Goal: Book appointment/travel/reservation

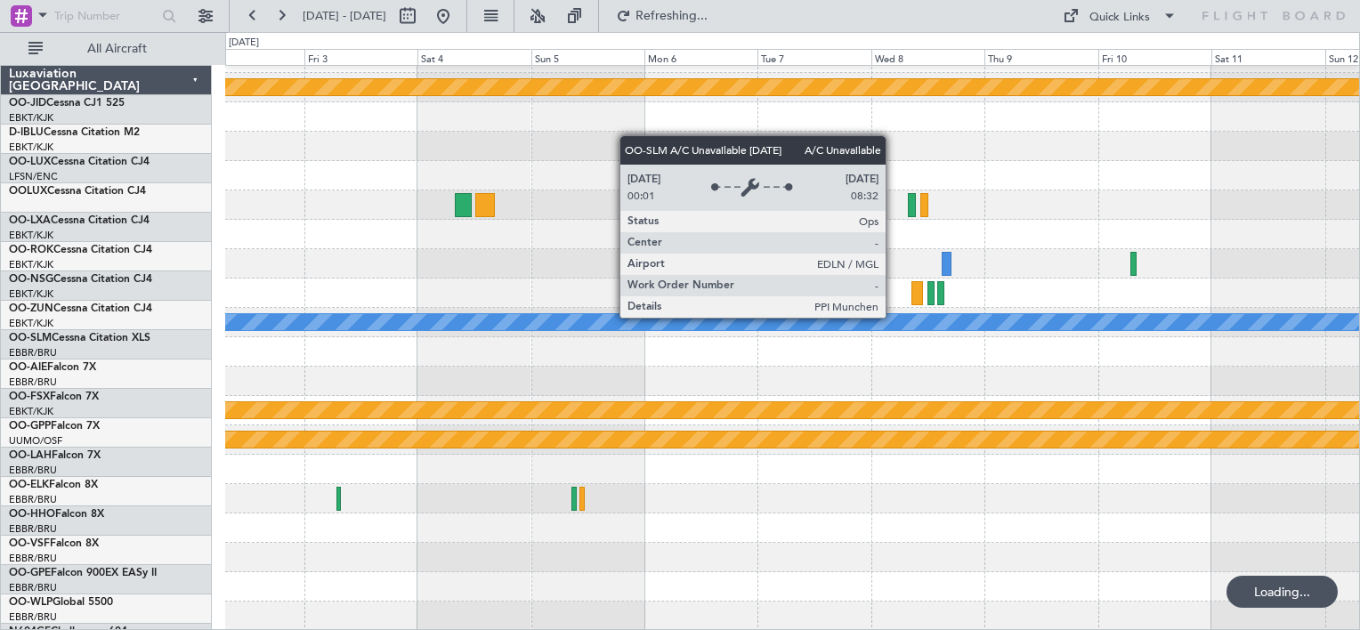
scroll to position [21, 0]
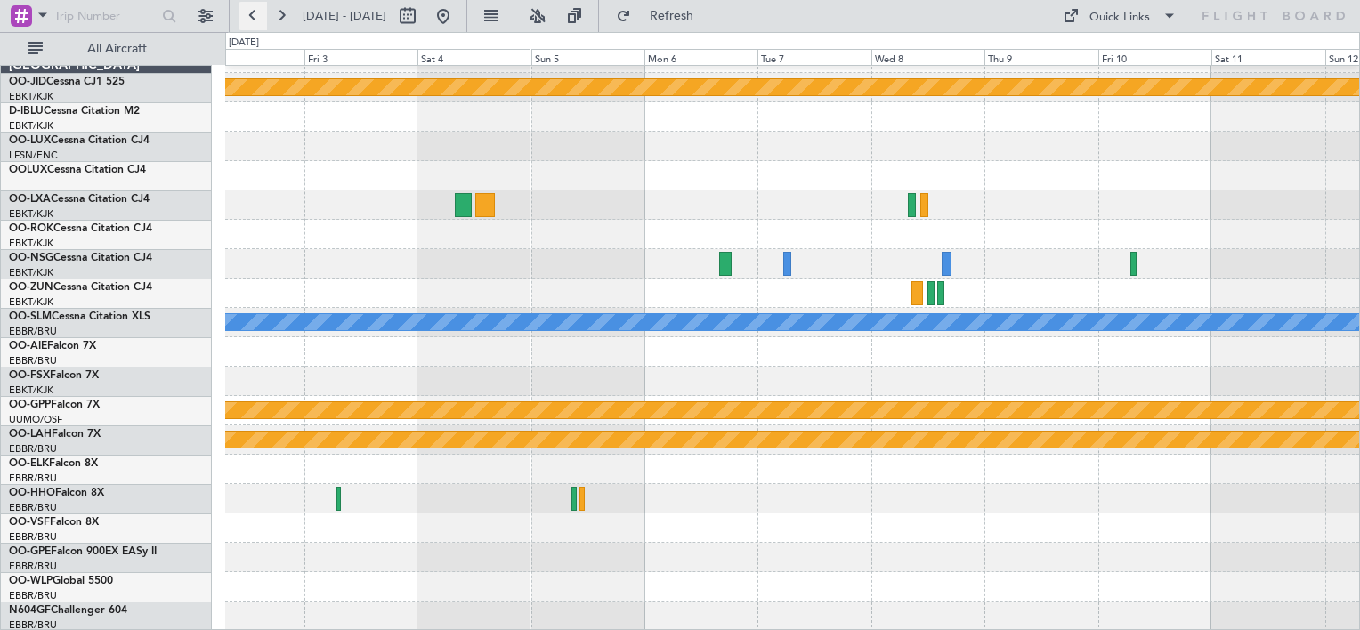
click at [262, 12] on button at bounding box center [253, 16] width 28 height 28
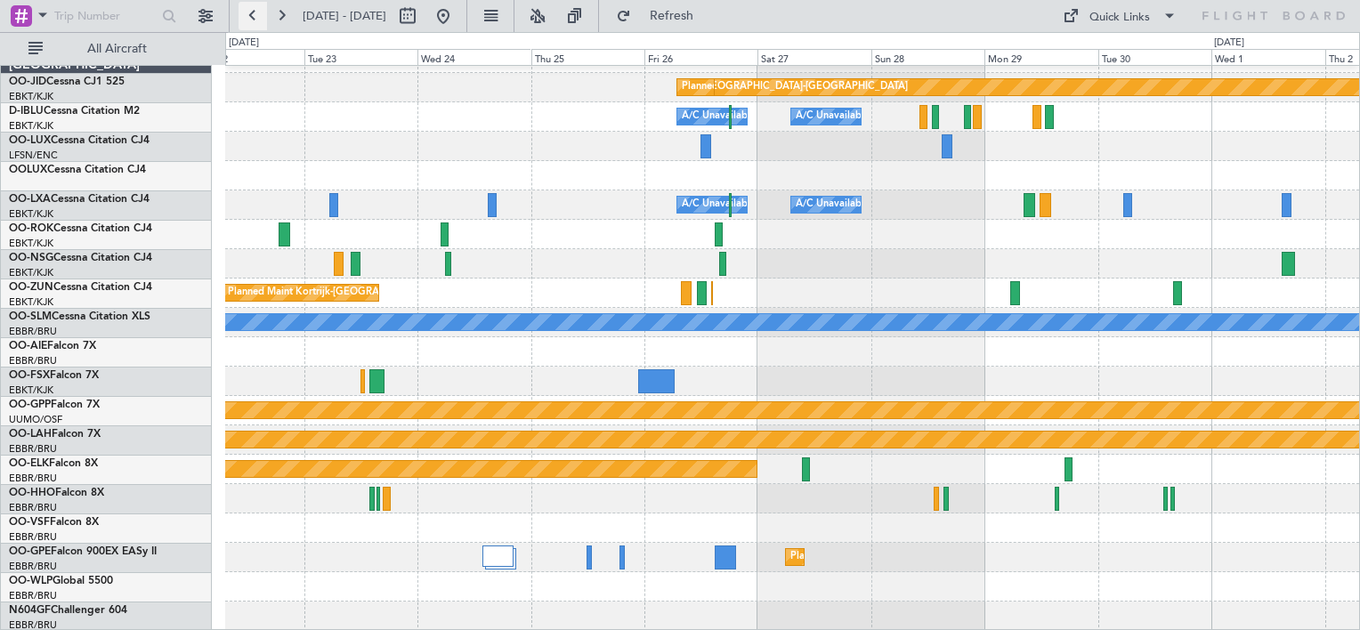
click at [262, 12] on button at bounding box center [253, 16] width 28 height 28
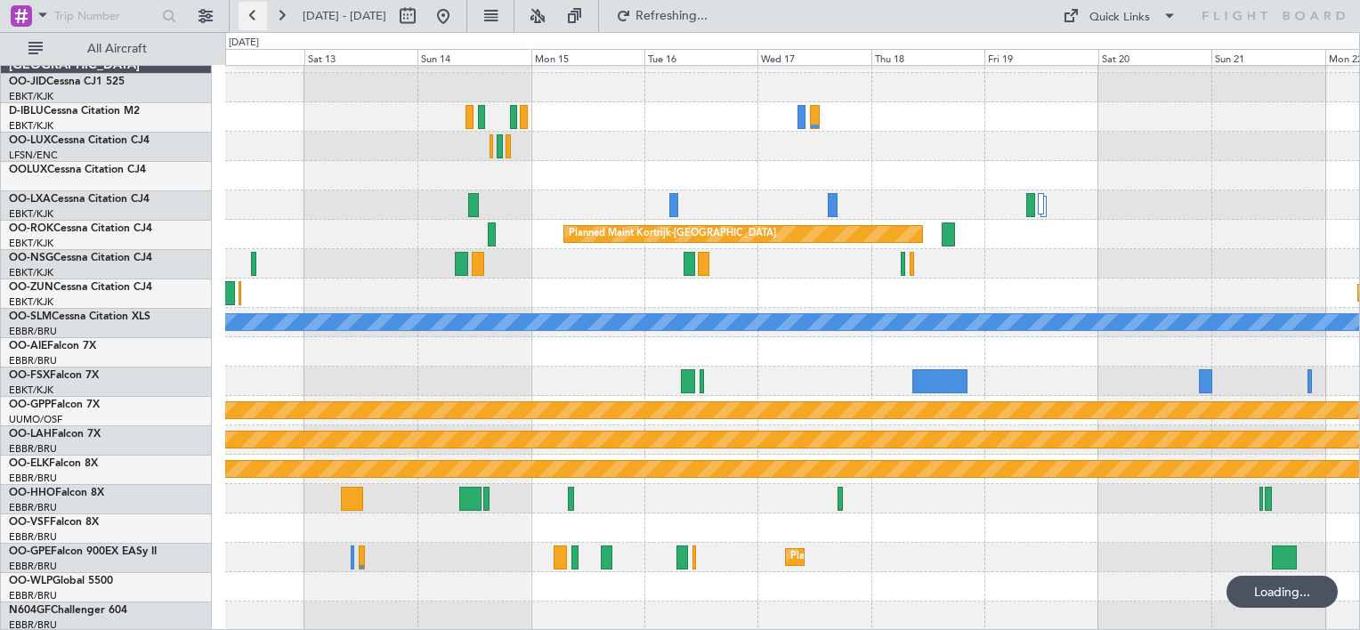
click at [262, 12] on button at bounding box center [253, 16] width 28 height 28
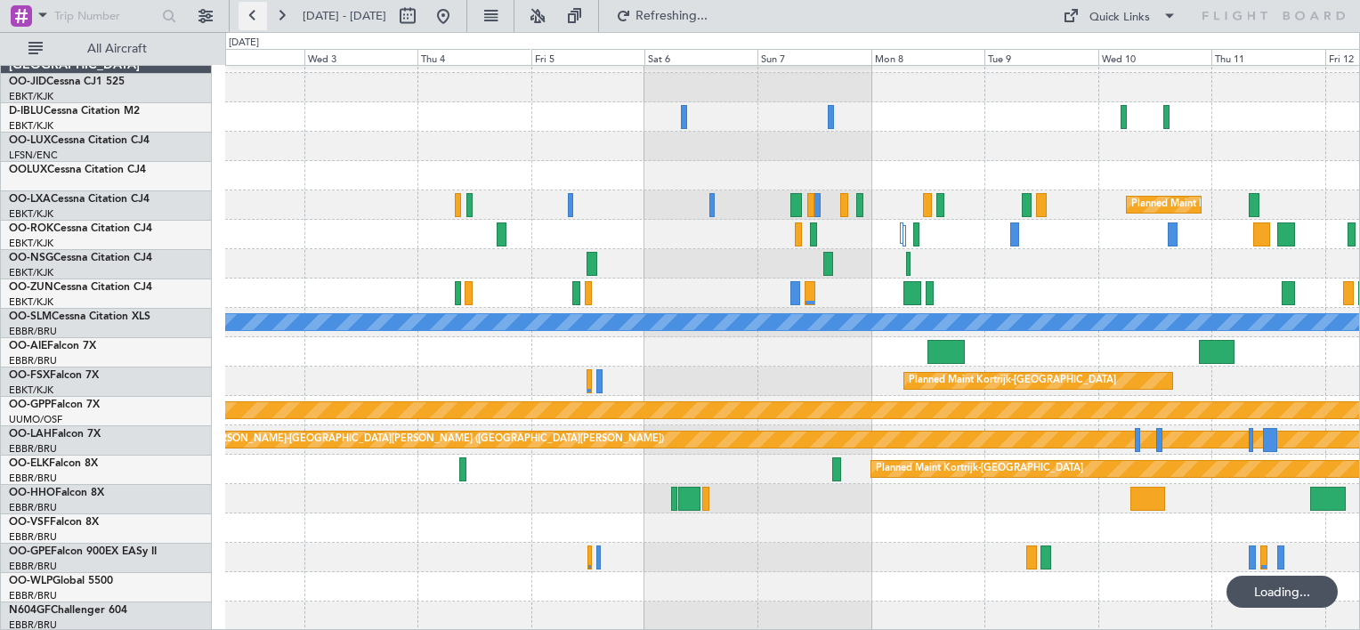
click at [262, 12] on button at bounding box center [253, 16] width 28 height 28
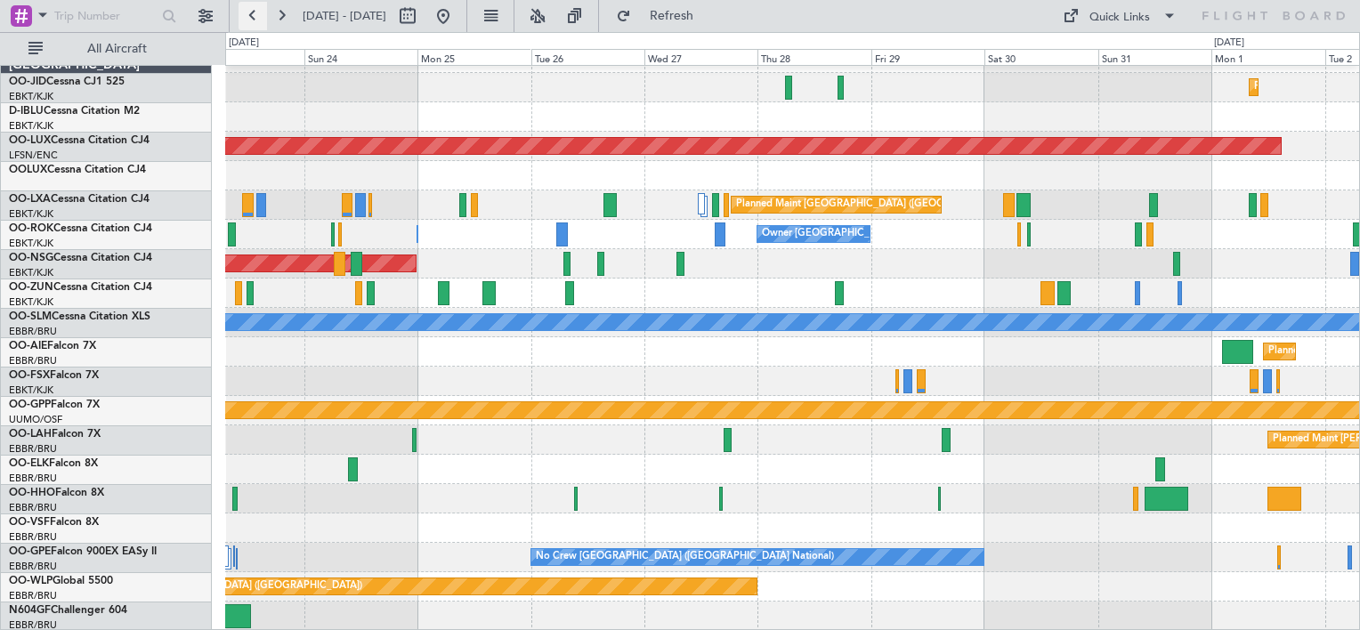
click at [262, 12] on button at bounding box center [253, 16] width 28 height 28
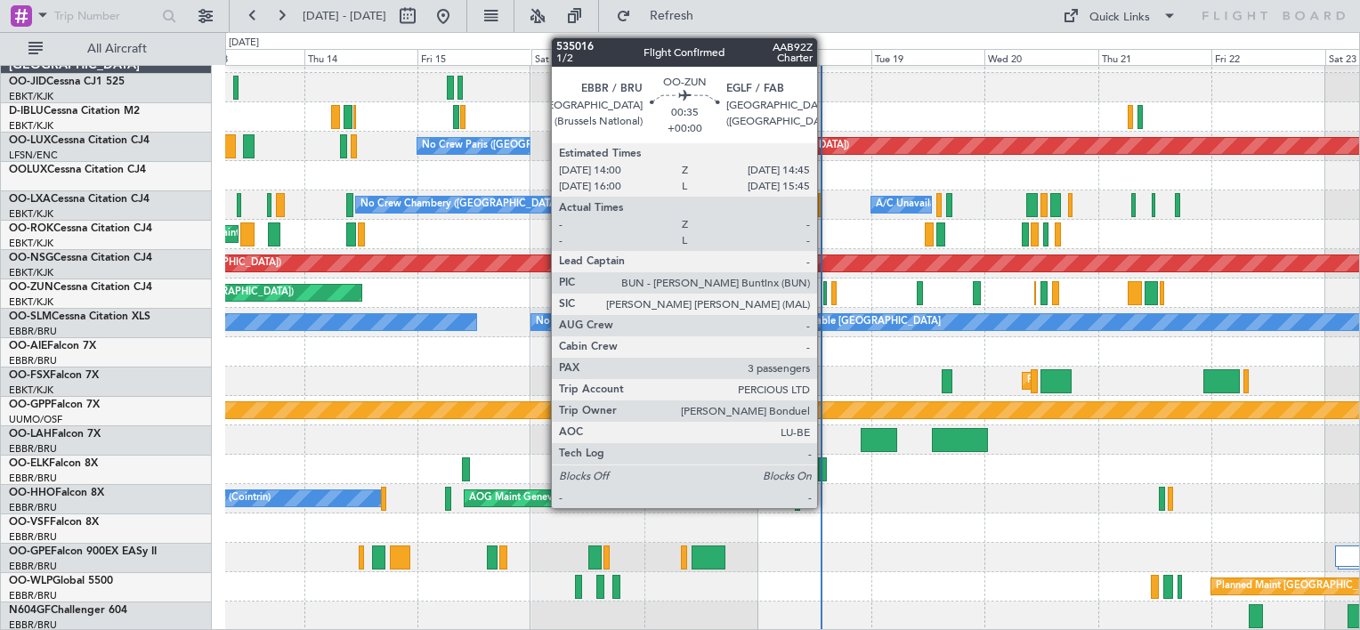
click at [825, 294] on div at bounding box center [826, 293] width 4 height 24
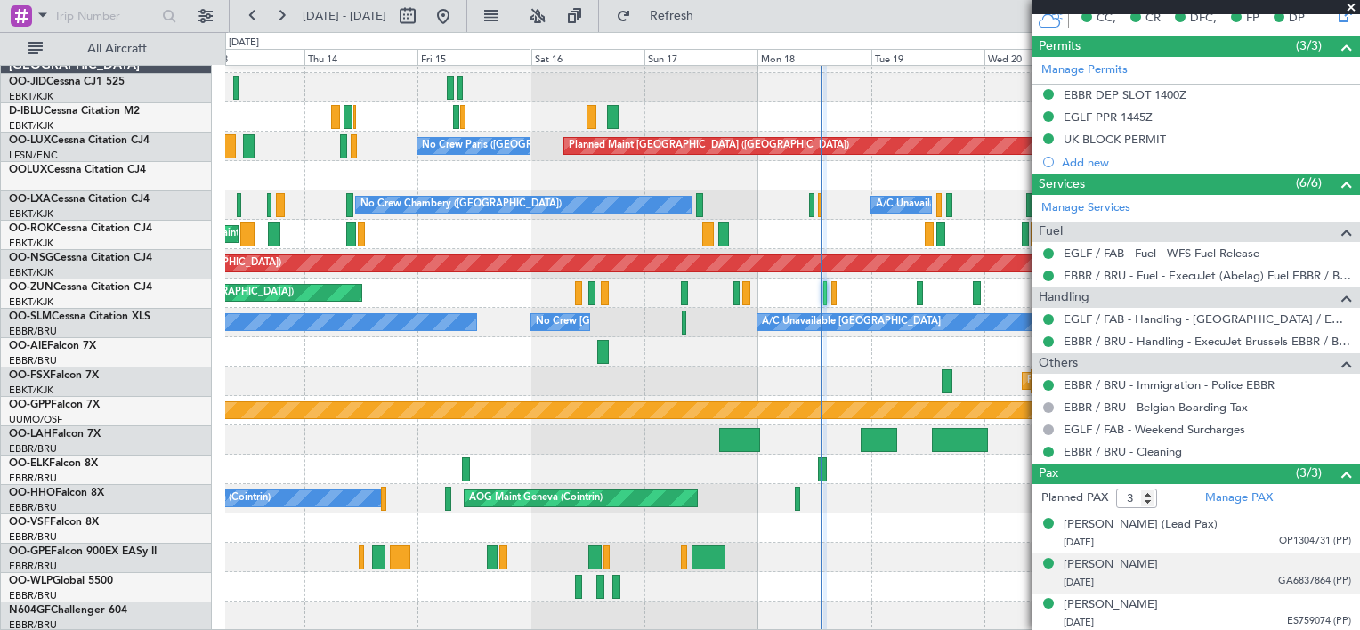
scroll to position [0, 0]
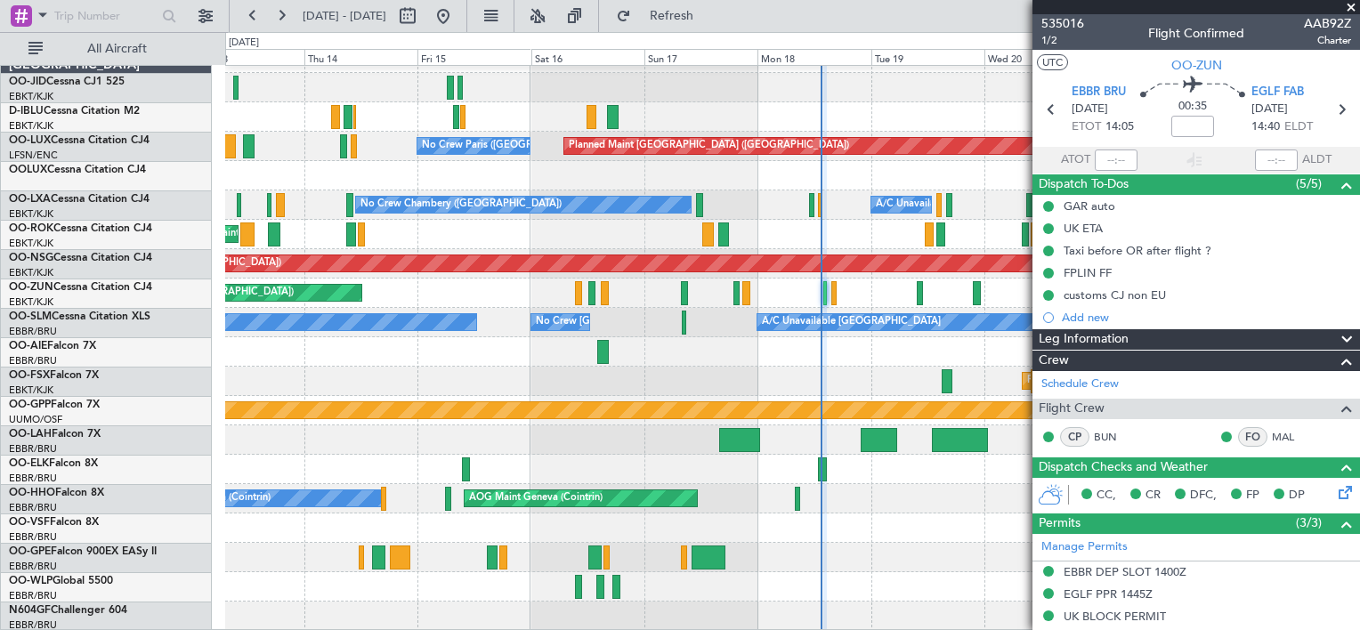
click at [1355, 0] on span at bounding box center [1352, 8] width 18 height 16
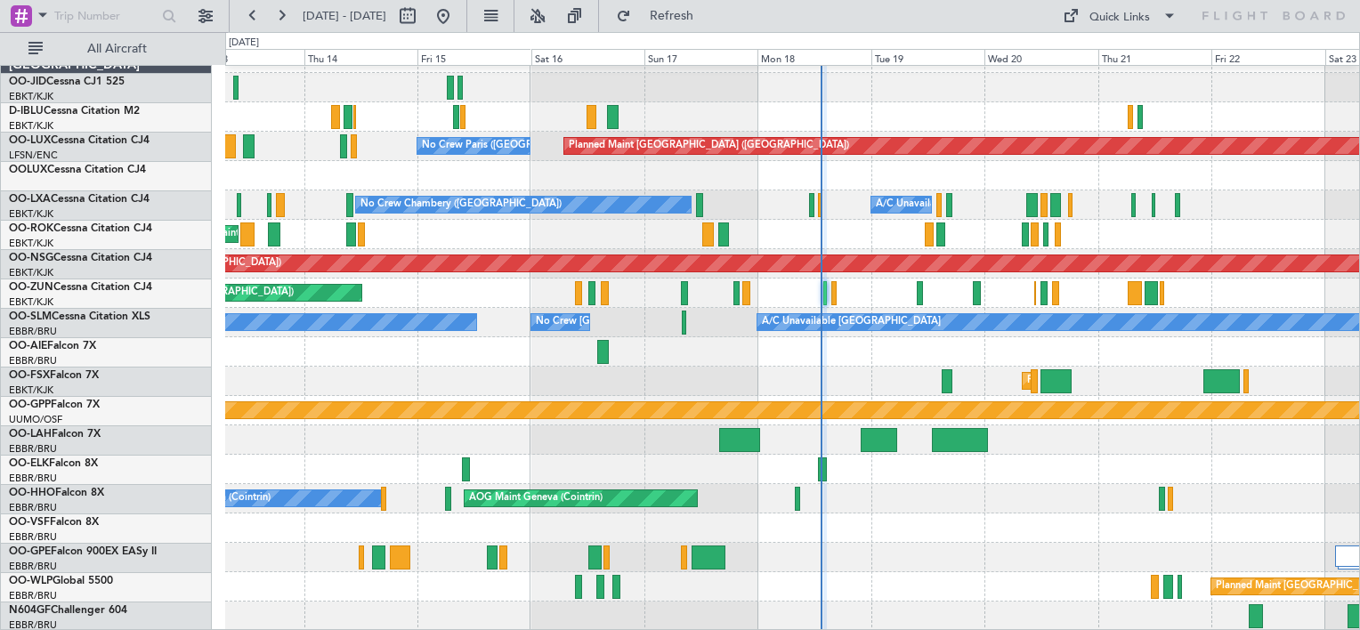
type input "0"
click at [292, 24] on button at bounding box center [281, 16] width 28 height 28
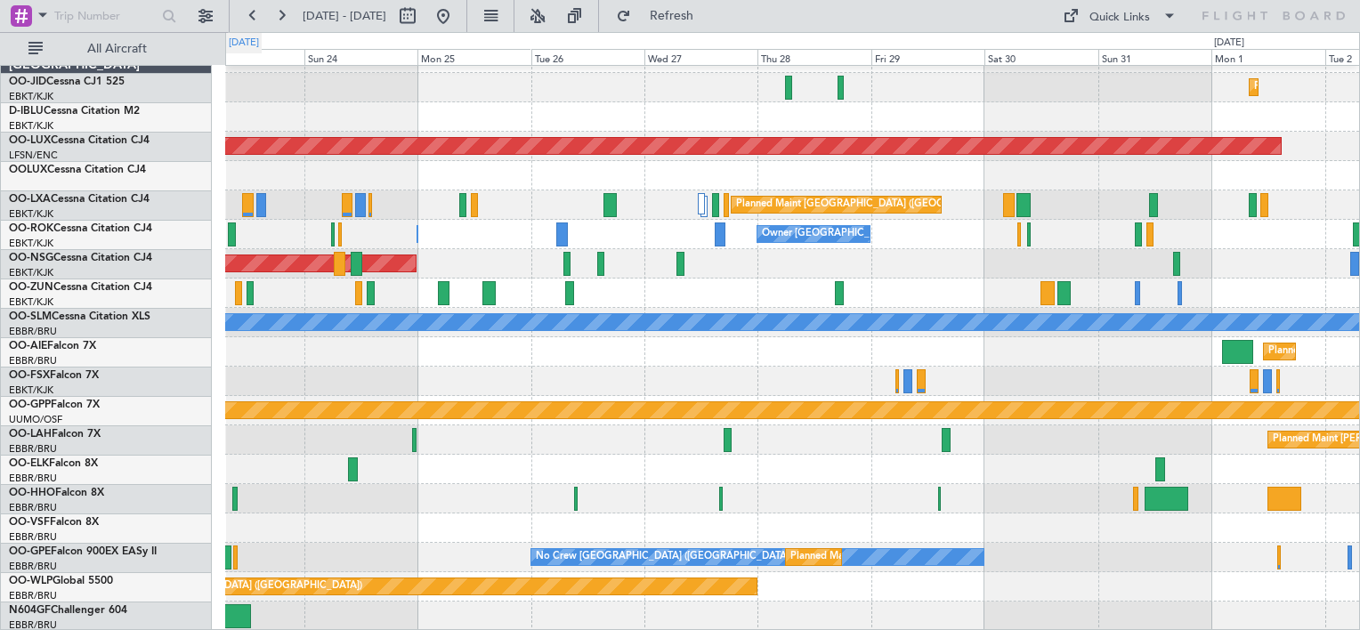
click at [248, 33] on div "[DATE]" at bounding box center [244, 43] width 36 height 20
click at [251, 20] on button at bounding box center [253, 16] width 28 height 28
